Goal: Navigation & Orientation: Find specific page/section

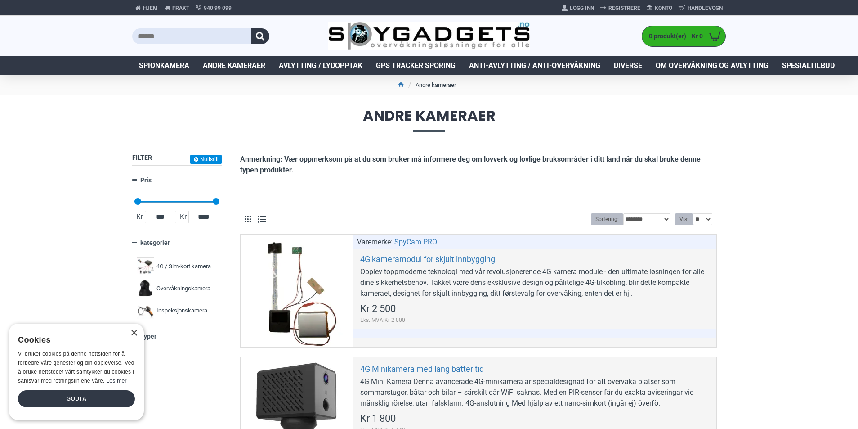
click at [107, 394] on div "Godta" at bounding box center [76, 398] width 117 height 17
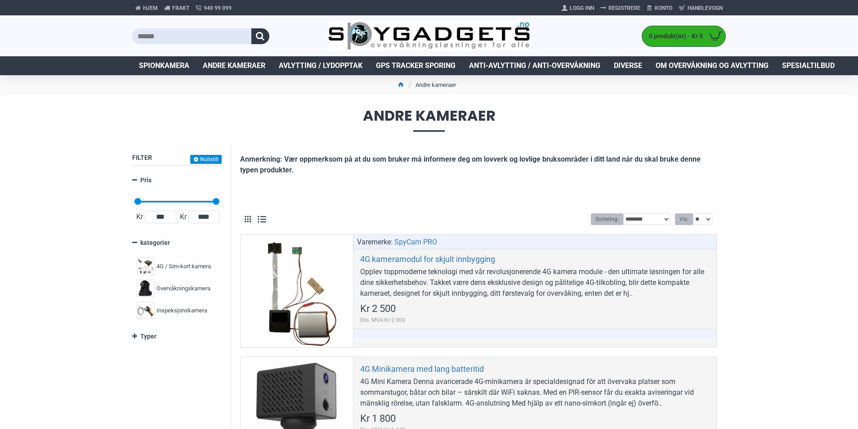
click at [146, 286] on img at bounding box center [146, 288] width 18 height 18
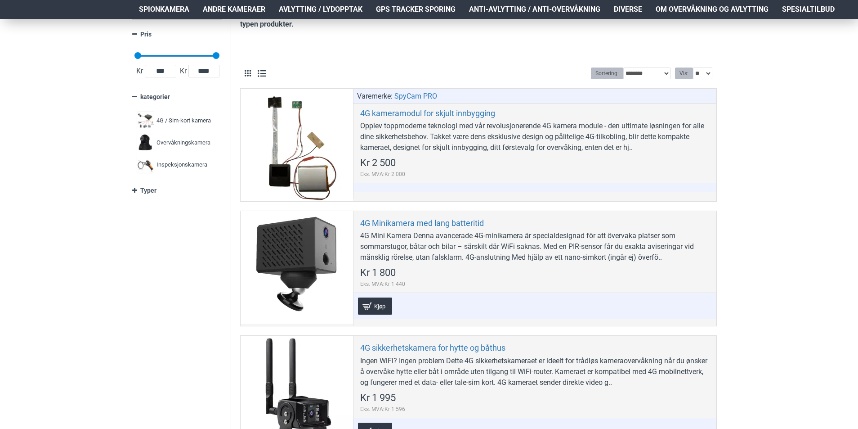
scroll to position [150, 0]
